Goal: Information Seeking & Learning: Learn about a topic

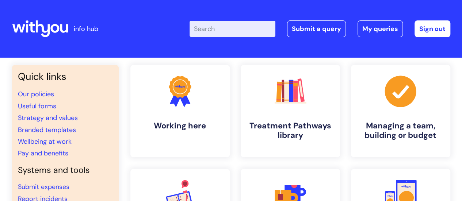
click at [233, 29] on input "Enter your search term here..." at bounding box center [232, 29] width 86 height 16
type input "eap"
click button "Search" at bounding box center [0, 0] width 0 height 0
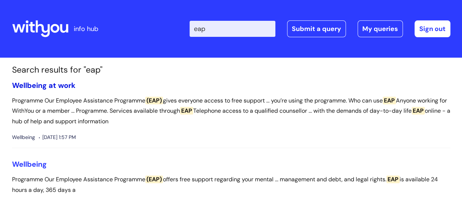
click at [44, 87] on link "Wellbeing at work" at bounding box center [44, 85] width 64 height 9
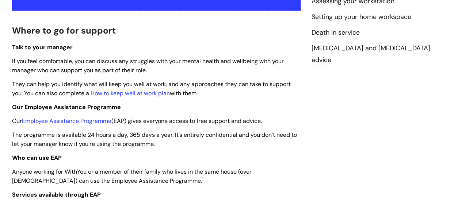
scroll to position [183, 0]
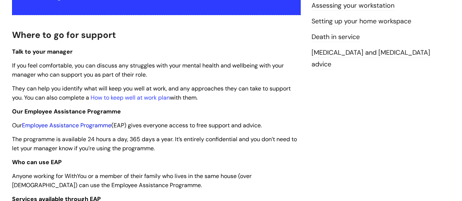
click at [58, 124] on link "Employee Assistance Programme" at bounding box center [66, 126] width 89 height 8
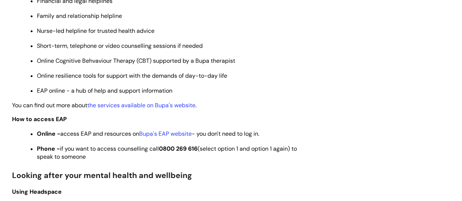
scroll to position [438, 0]
